Goal: Use online tool/utility: Utilize a website feature to perform a specific function

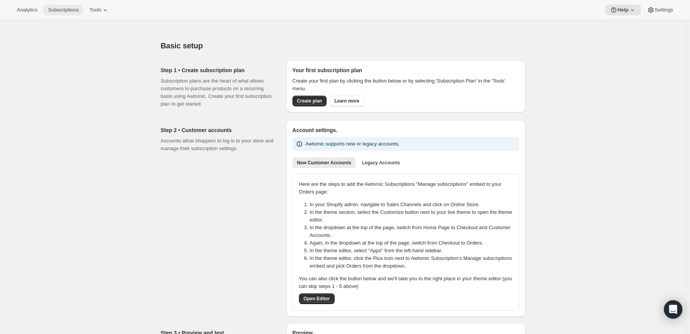
click at [62, 8] on span "Subscriptions" at bounding box center [63, 10] width 31 height 6
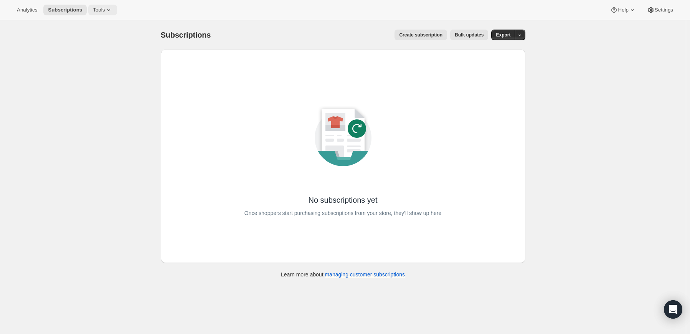
click at [101, 13] on button "Tools" at bounding box center [102, 10] width 29 height 11
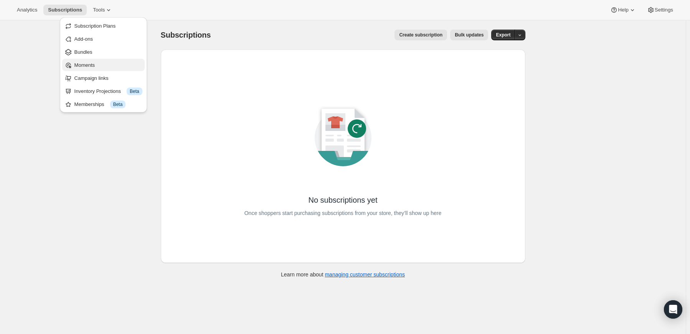
click at [88, 67] on span "Moments" at bounding box center [84, 65] width 20 height 6
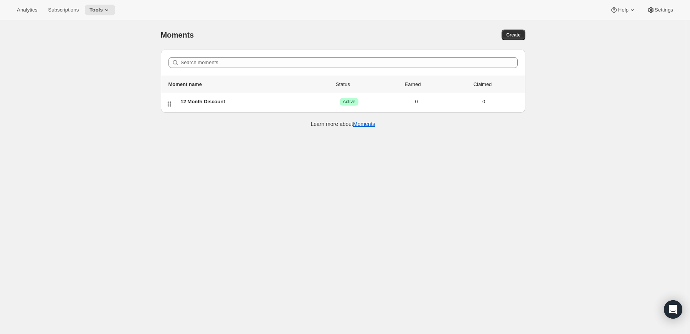
click at [115, 3] on div "Analytics Subscriptions Tools Help Settings" at bounding box center [345, 10] width 690 height 20
click at [110, 8] on icon at bounding box center [107, 10] width 8 height 8
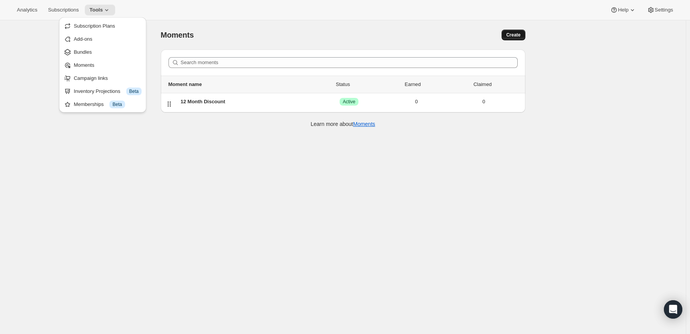
click at [504, 32] on button "Create" at bounding box center [513, 35] width 23 height 11
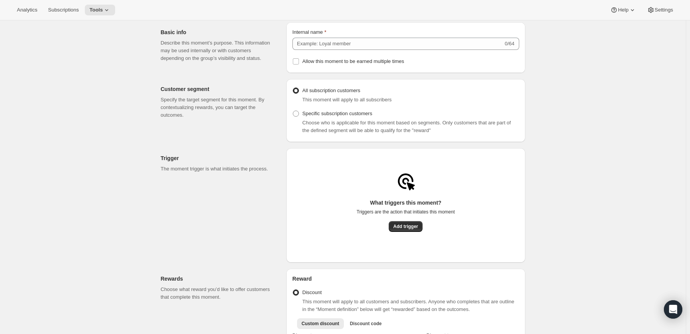
scroll to position [38, 0]
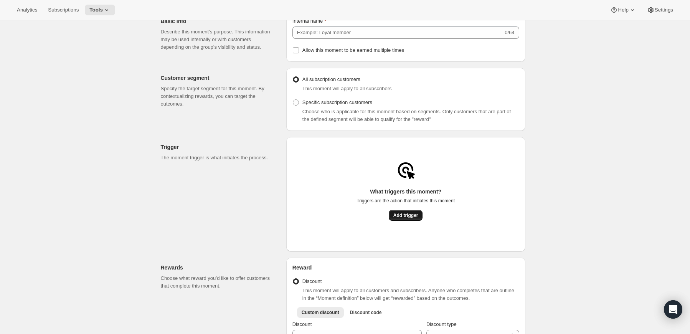
click at [396, 218] on span "Add trigger" at bounding box center [405, 215] width 25 height 6
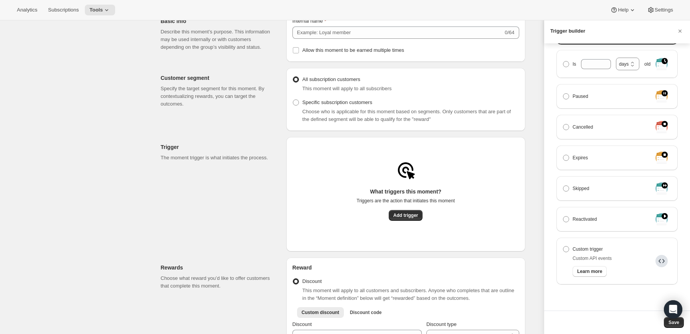
scroll to position [155, 0]
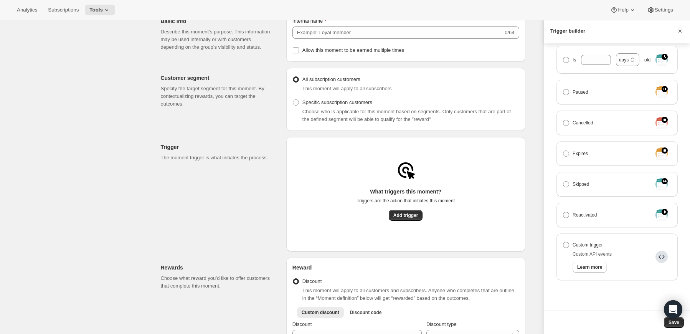
click at [681, 32] on icon "Cancel" at bounding box center [680, 31] width 8 height 8
